Goal: Task Accomplishment & Management: Complete application form

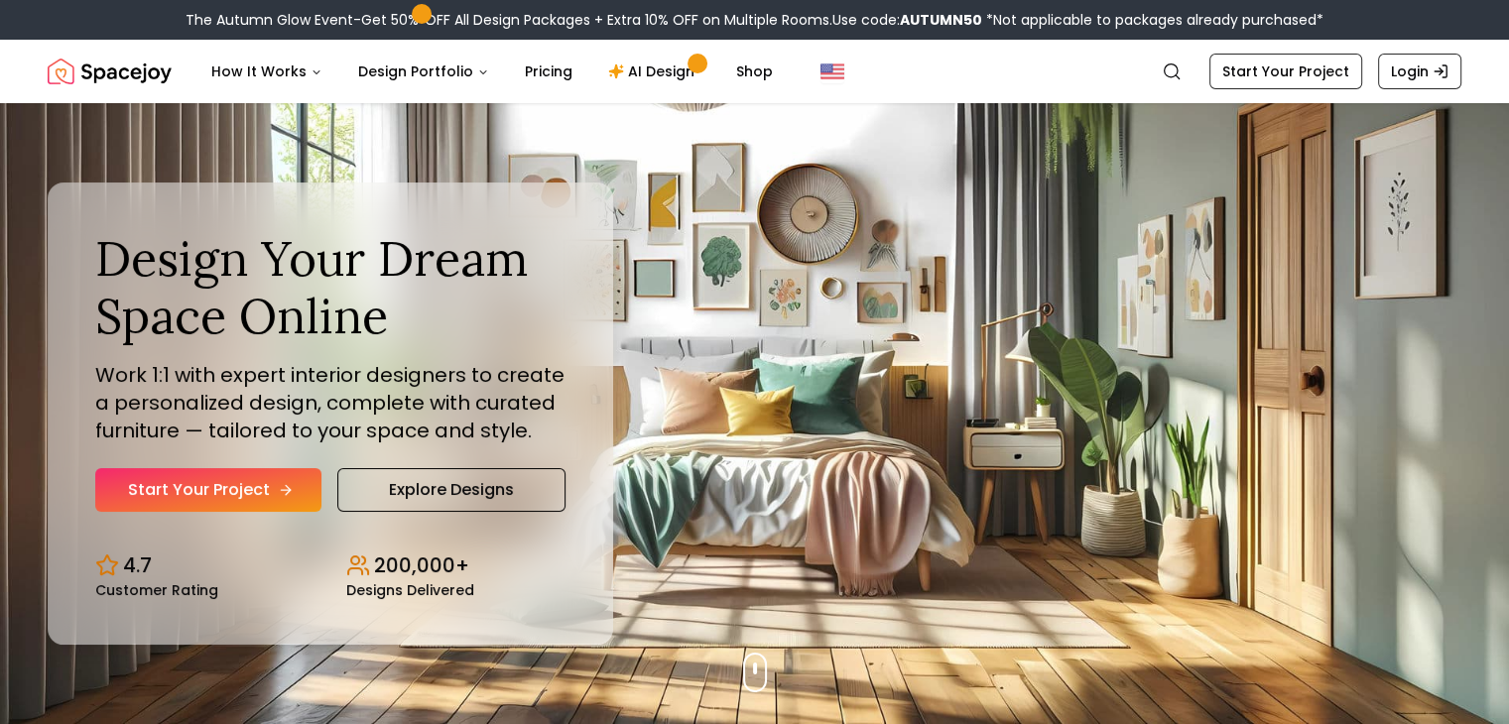
click at [182, 469] on link "Start Your Project" at bounding box center [208, 490] width 226 height 44
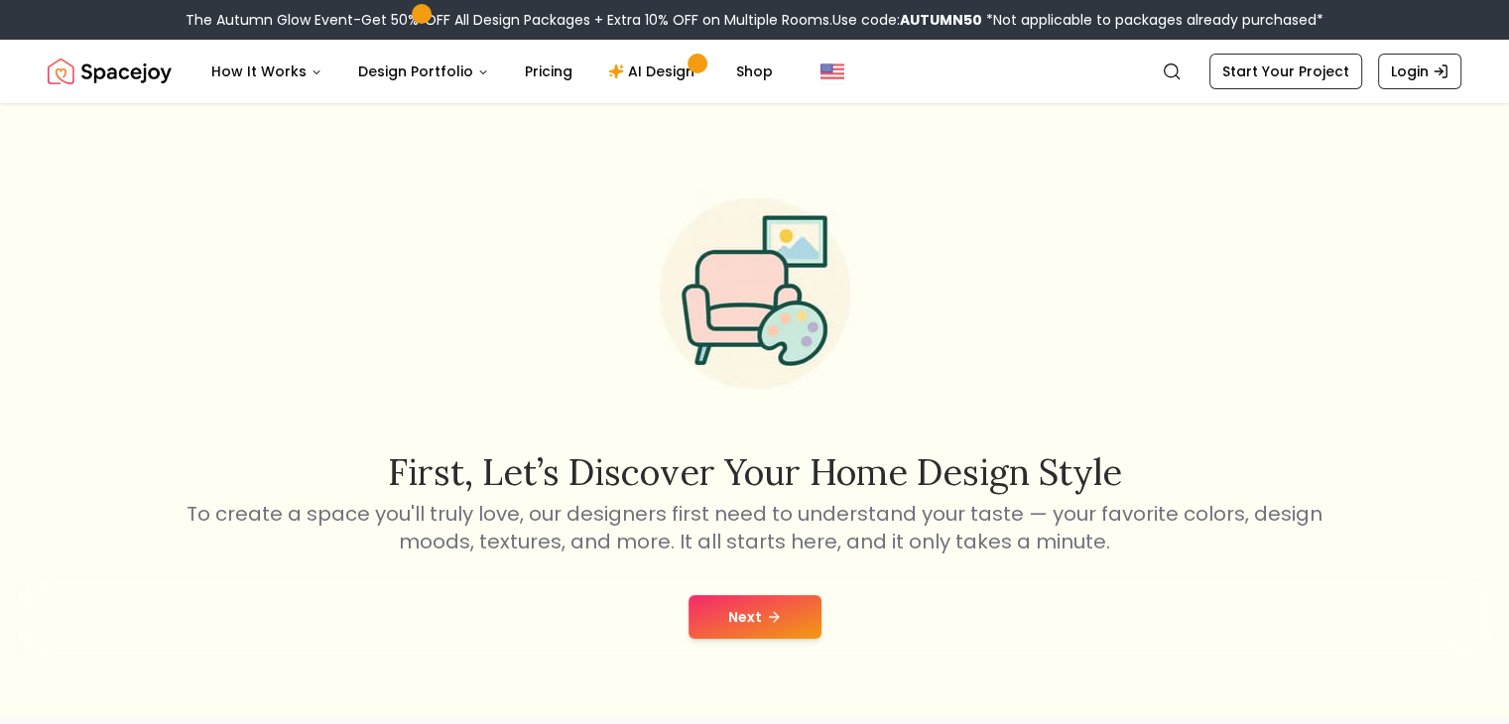
click at [738, 616] on button "Next" at bounding box center [754, 617] width 133 height 44
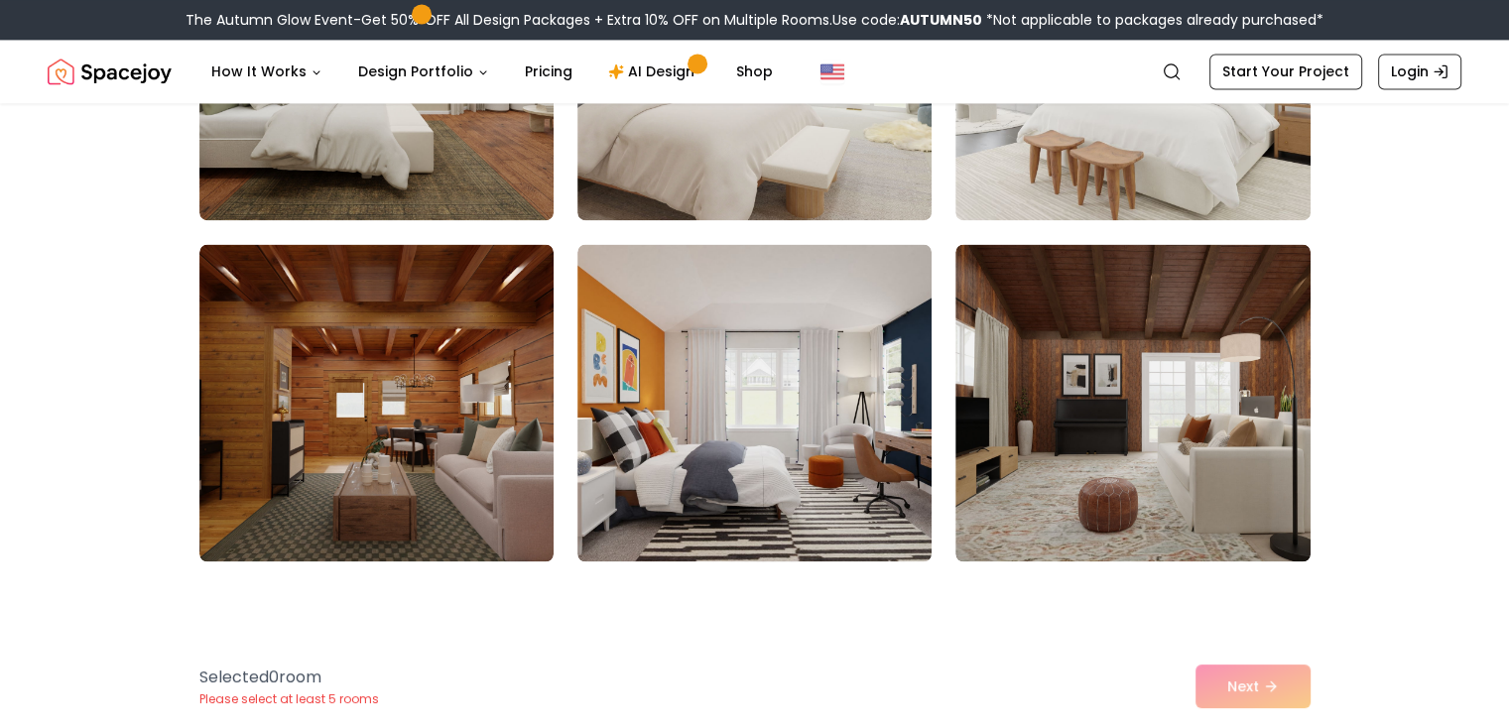
scroll to position [3931, 0]
